Goal: Transaction & Acquisition: Purchase product/service

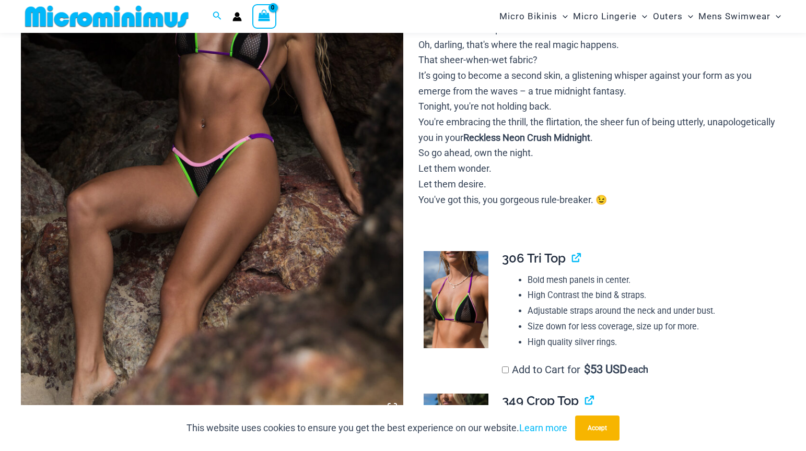
scroll to position [253, 0]
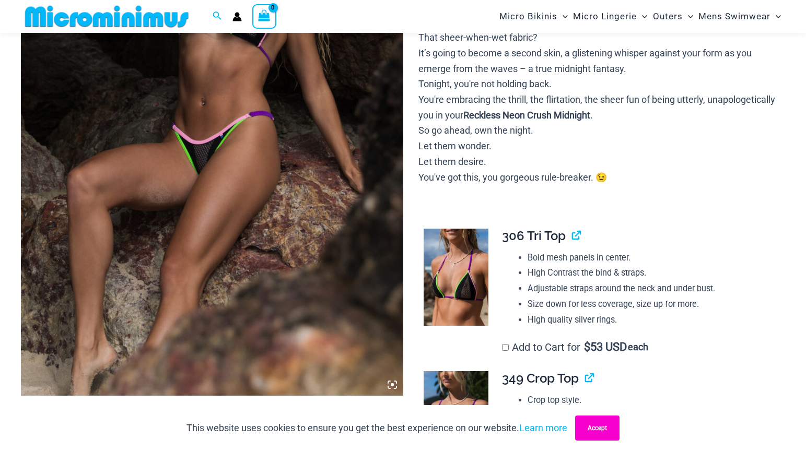
click at [602, 430] on button "Accept" at bounding box center [597, 428] width 44 height 25
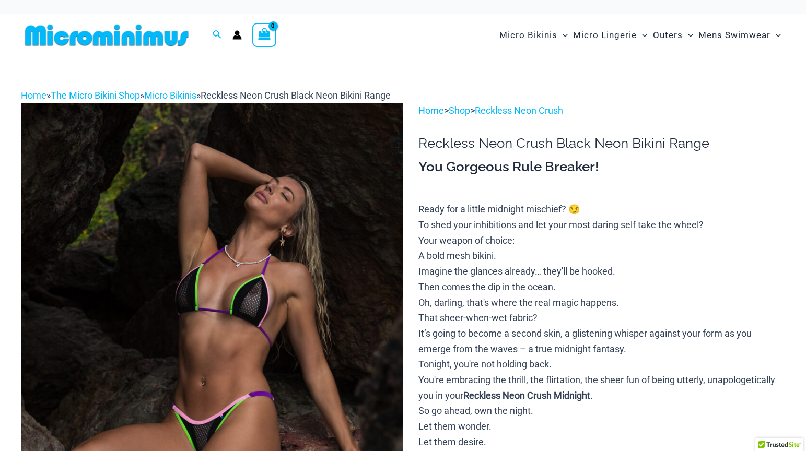
scroll to position [0, 0]
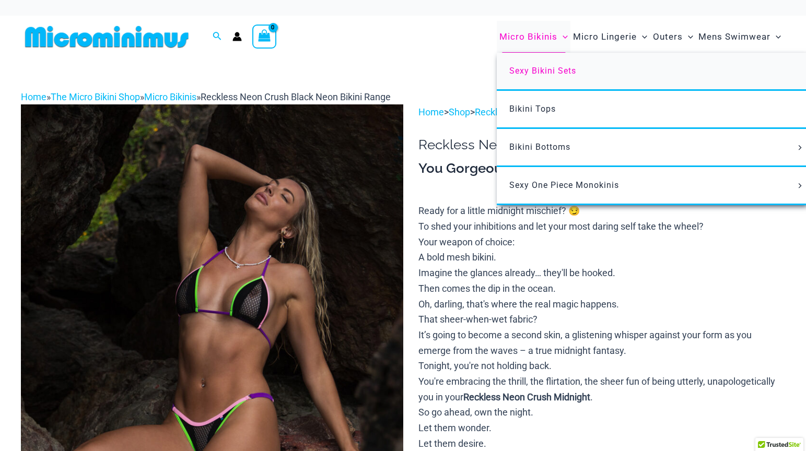
click at [530, 66] on span "Sexy Bikini Sets" at bounding box center [542, 71] width 67 height 10
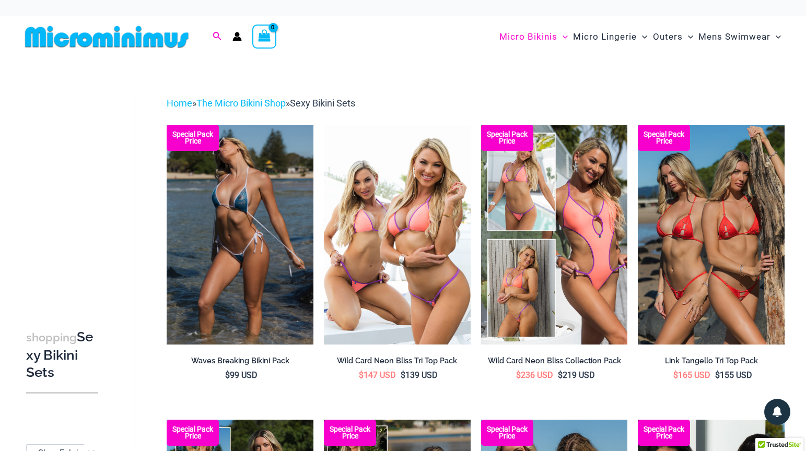
click at [221, 39] on icon "Search icon link" at bounding box center [217, 36] width 8 height 8
type input "********"
click button "Search" at bounding box center [0, 0] width 0 height 0
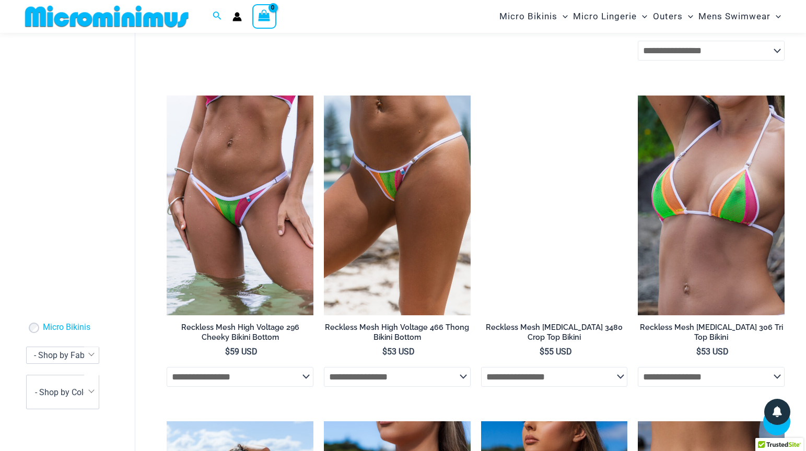
scroll to position [1001, 0]
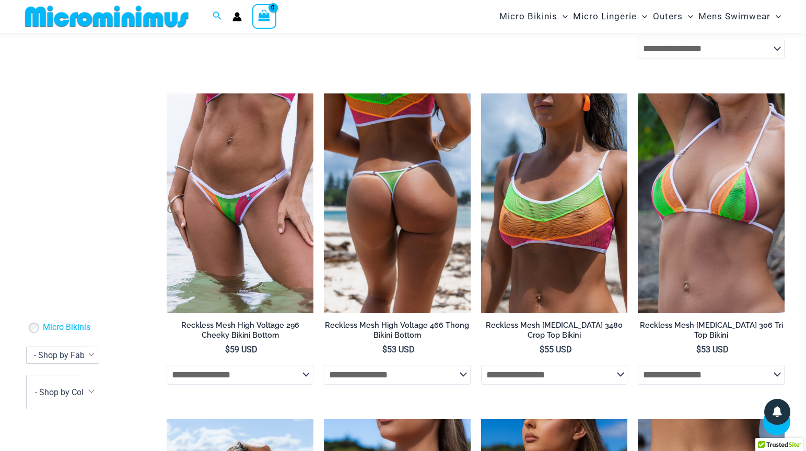
click at [368, 247] on img at bounding box center [397, 204] width 147 height 220
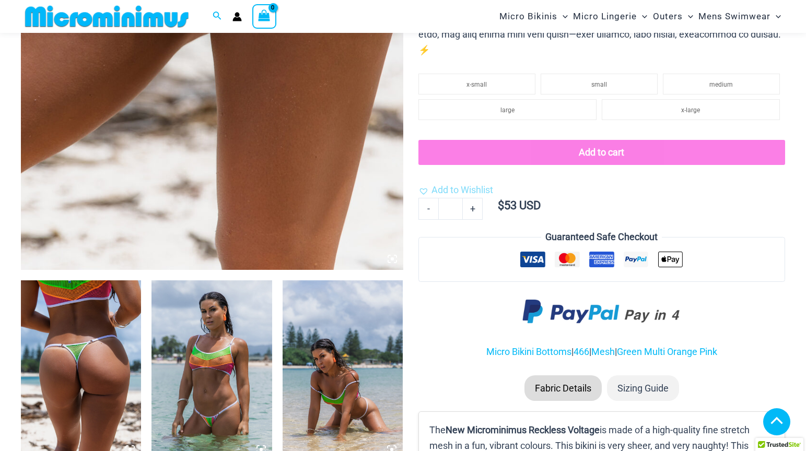
scroll to position [400, 0]
